Goal: Navigation & Orientation: Find specific page/section

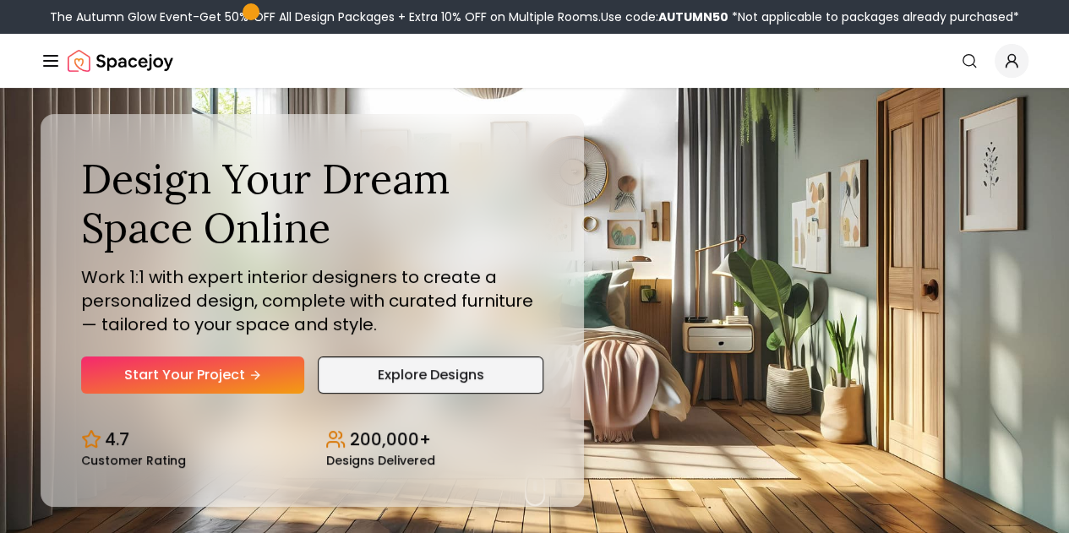
click at [321, 394] on link "Explore Designs" at bounding box center [430, 374] width 225 height 37
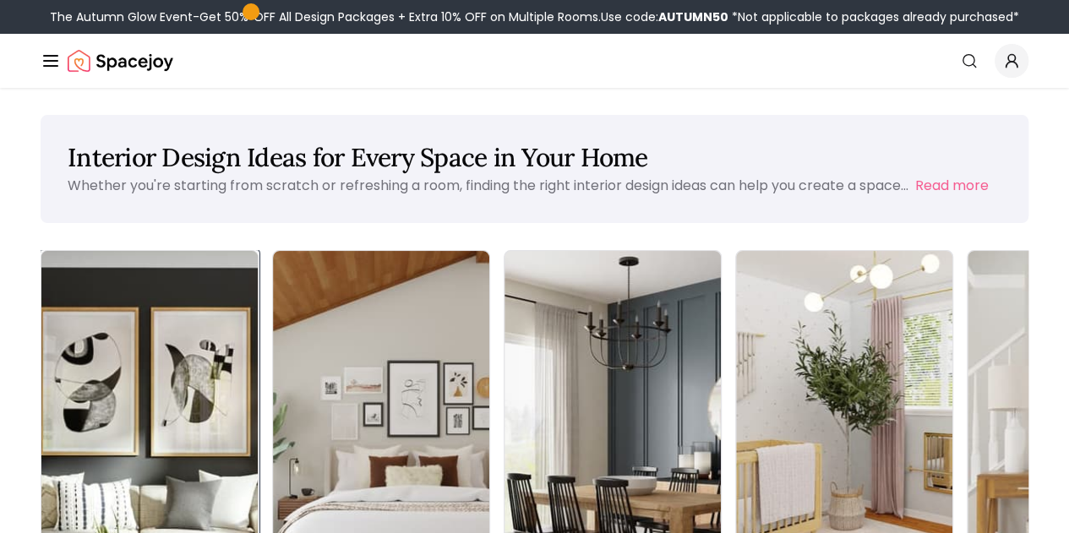
click at [53, 373] on img at bounding box center [149, 442] width 227 height 401
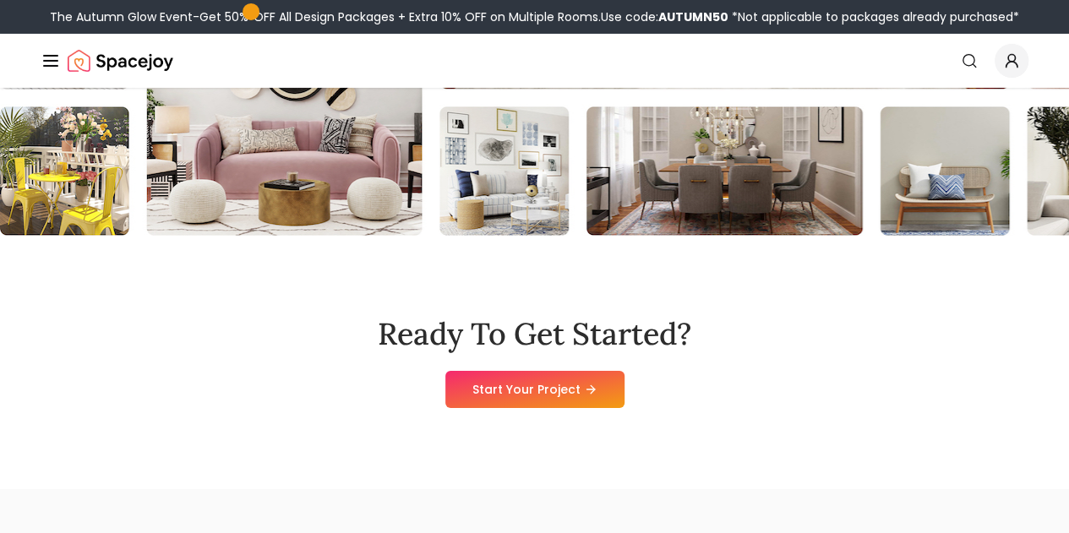
scroll to position [1350, 0]
